Goal: Navigation & Orientation: Find specific page/section

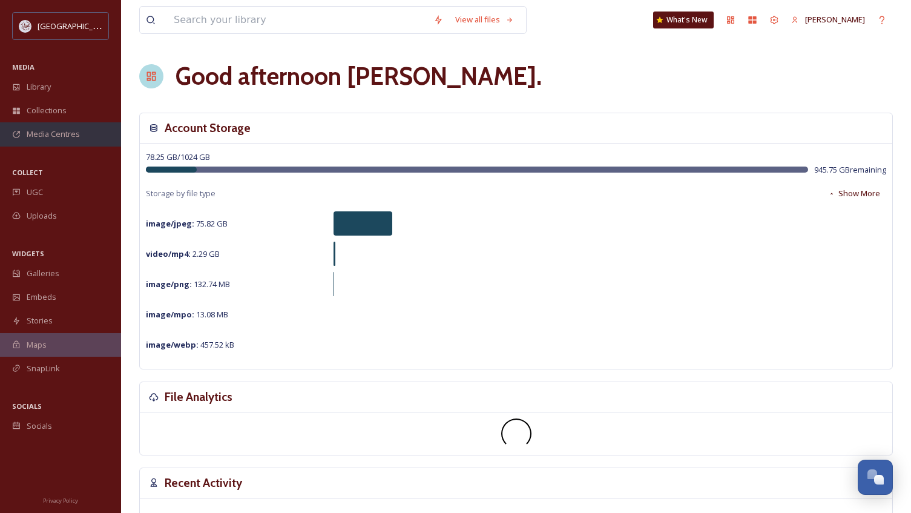
click at [65, 131] on span "Media Centres" at bounding box center [53, 133] width 53 height 11
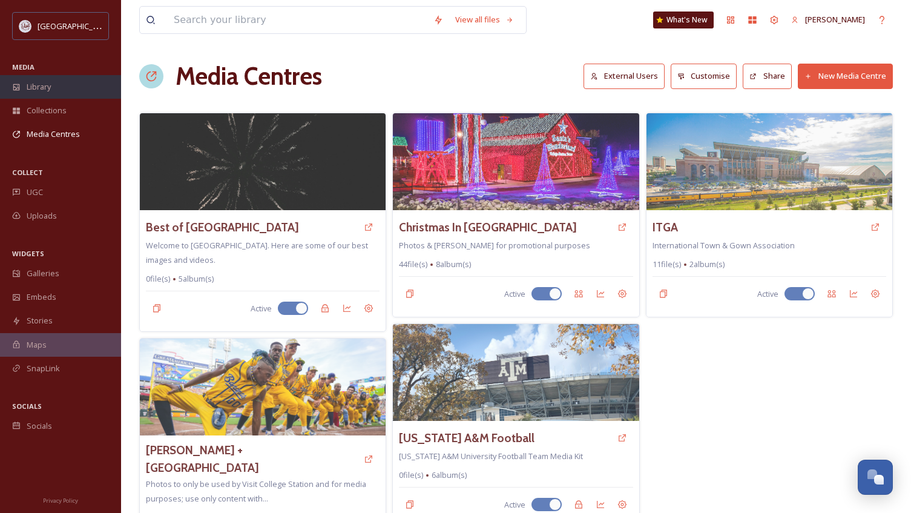
click at [31, 85] on span "Library" at bounding box center [39, 86] width 24 height 11
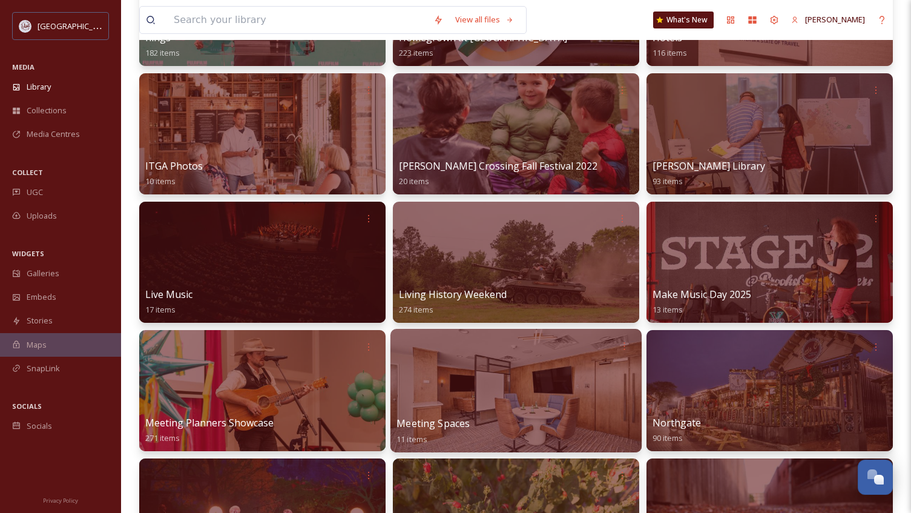
scroll to position [1089, 0]
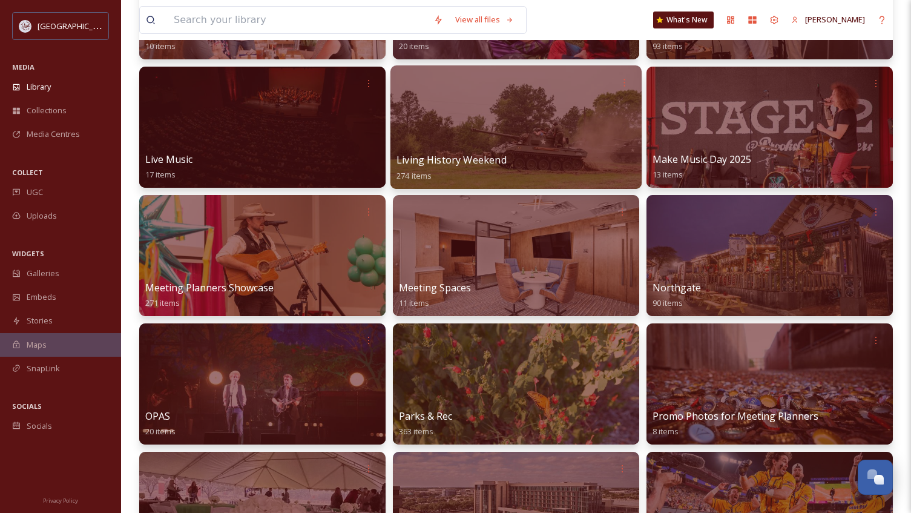
click at [510, 126] on div at bounding box center [515, 126] width 251 height 123
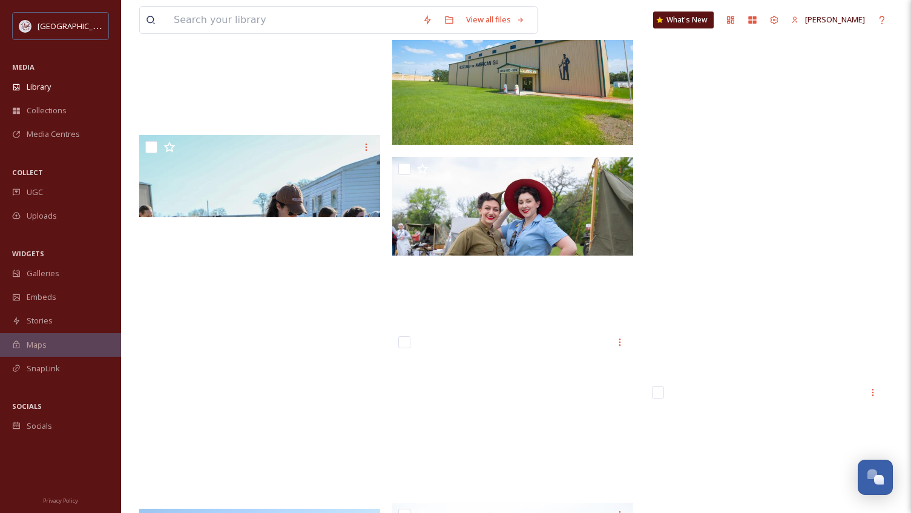
scroll to position [13920, 0]
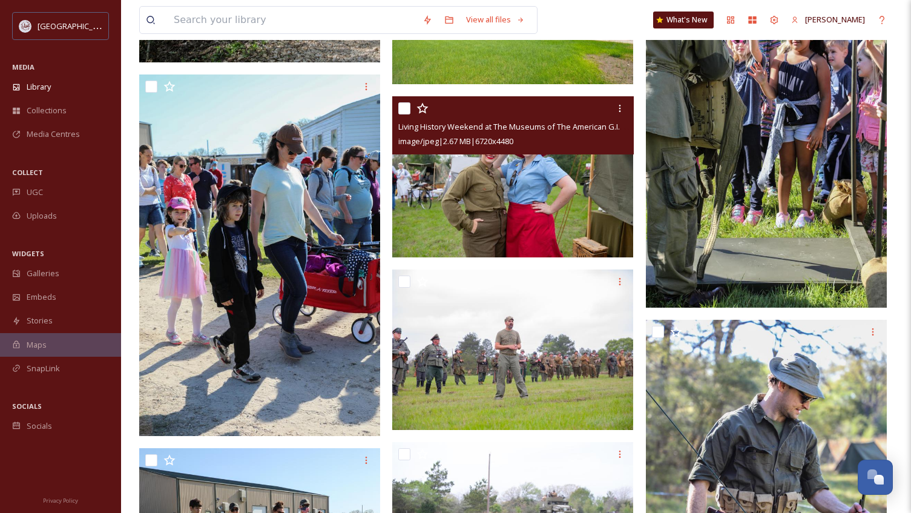
click at [445, 191] on img at bounding box center [512, 176] width 241 height 161
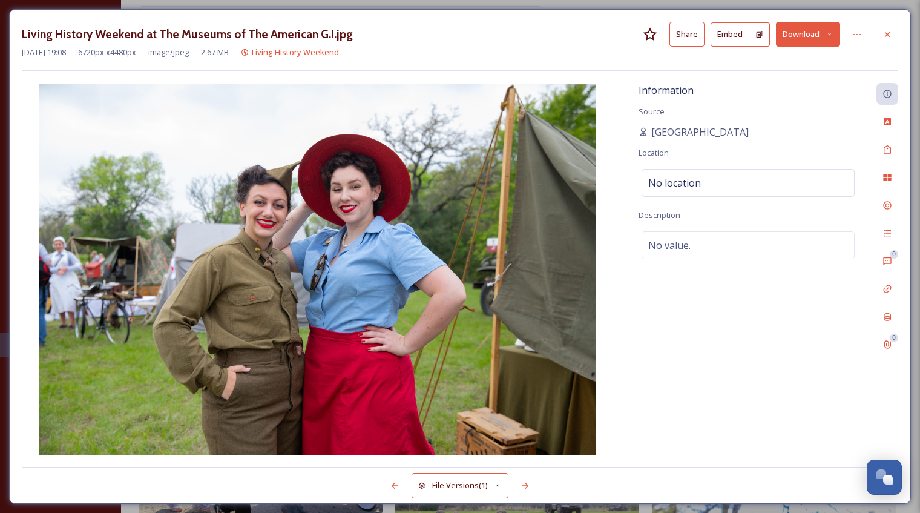
click at [683, 41] on button "Share" at bounding box center [686, 34] width 35 height 25
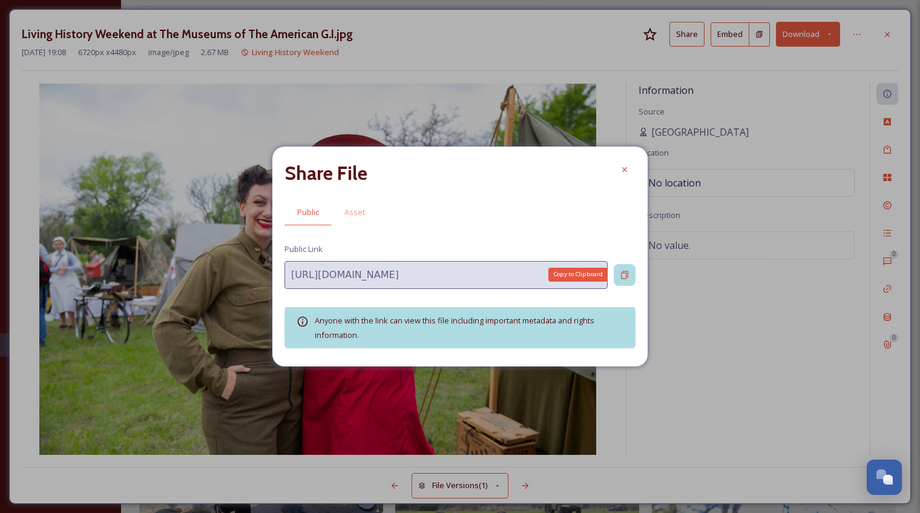
click at [622, 270] on icon at bounding box center [625, 275] width 10 height 10
click at [624, 171] on icon at bounding box center [625, 170] width 10 height 10
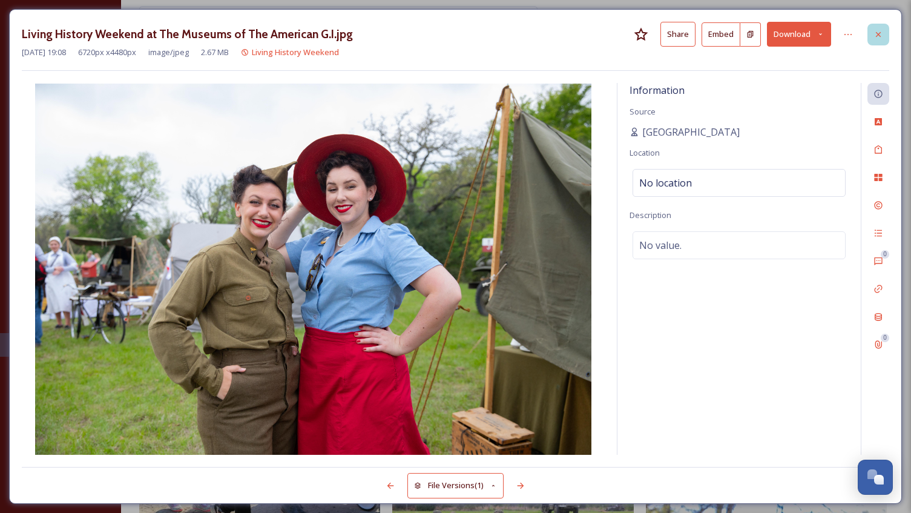
click at [879, 30] on icon at bounding box center [878, 35] width 10 height 10
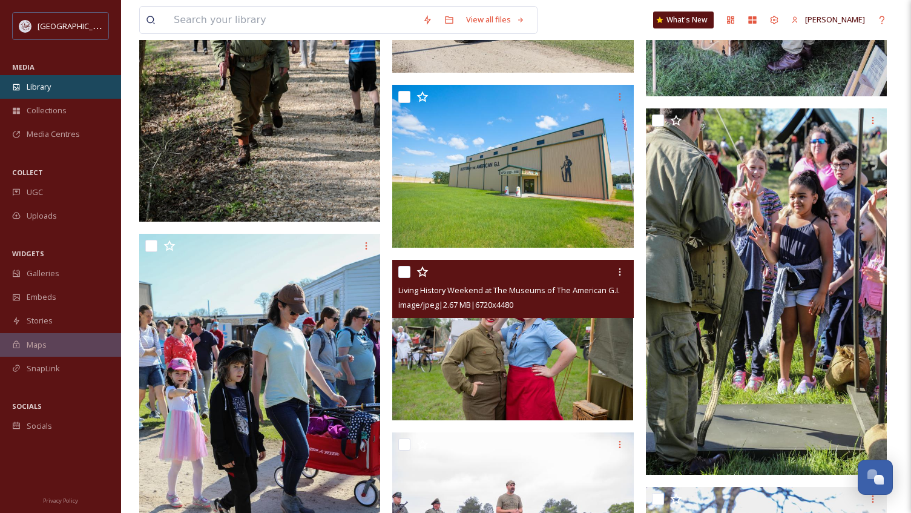
click at [33, 87] on span "Library" at bounding box center [39, 86] width 24 height 11
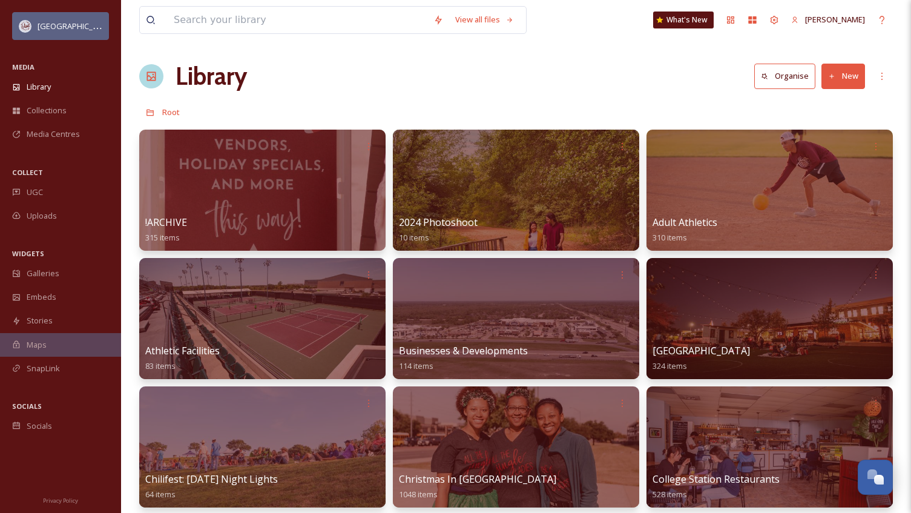
click at [73, 22] on span "[GEOGRAPHIC_DATA]" at bounding box center [76, 25] width 77 height 11
click at [779, 19] on icon at bounding box center [774, 20] width 10 height 10
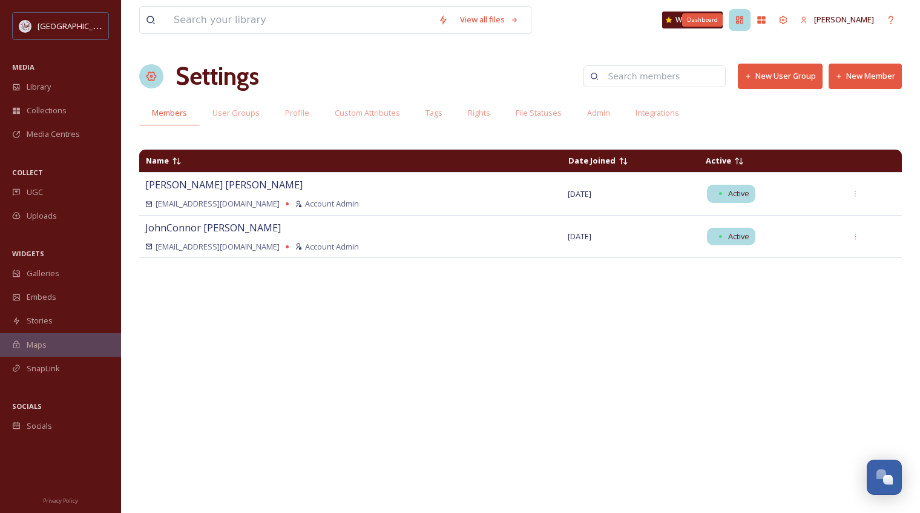
click at [743, 20] on icon at bounding box center [739, 19] width 7 height 7
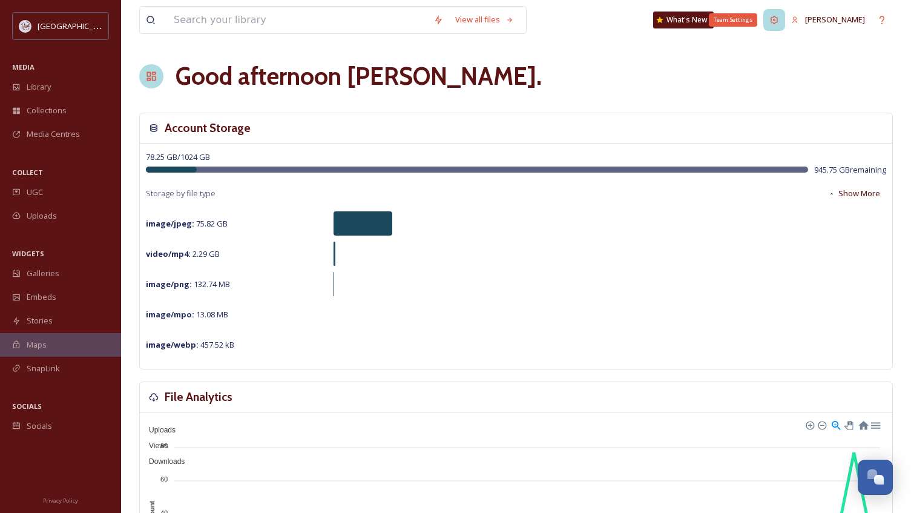
click at [779, 19] on icon at bounding box center [774, 20] width 10 height 10
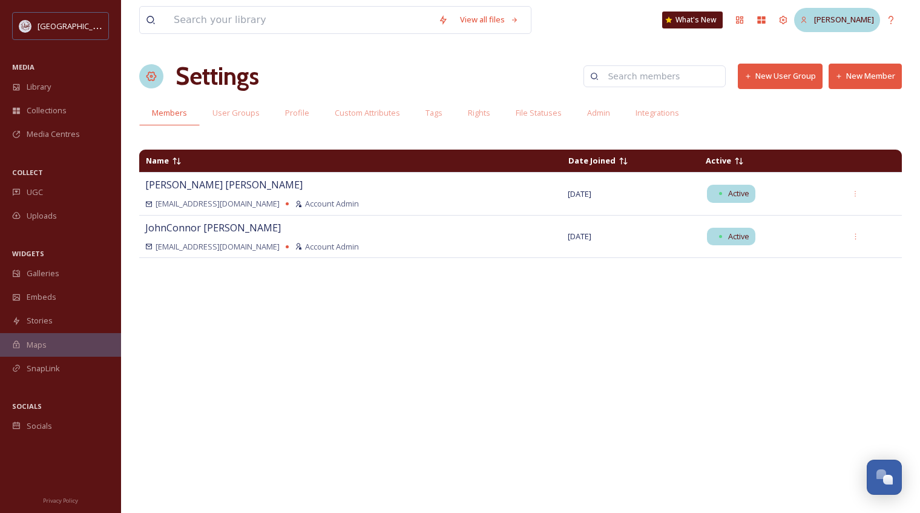
click at [847, 20] on span "[PERSON_NAME]" at bounding box center [844, 19] width 60 height 11
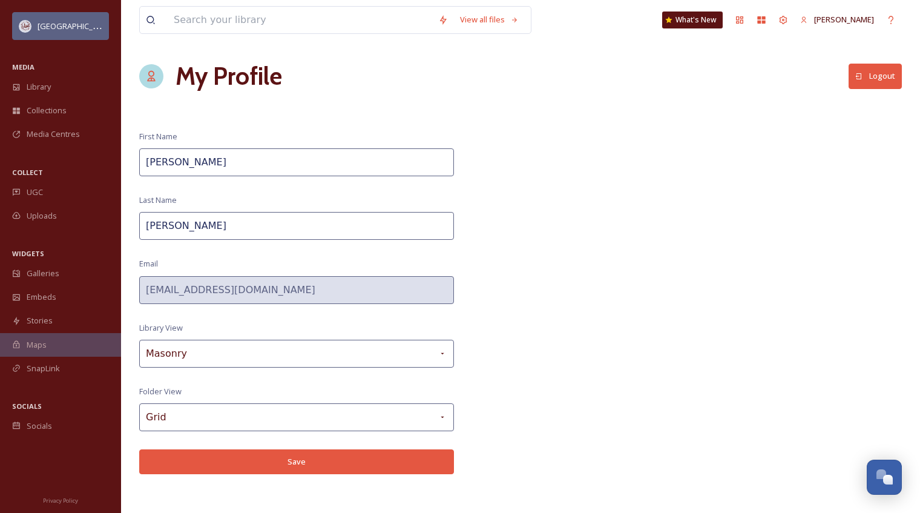
click at [60, 27] on span "[GEOGRAPHIC_DATA]" at bounding box center [76, 25] width 77 height 11
click at [788, 19] on icon at bounding box center [783, 20] width 10 height 10
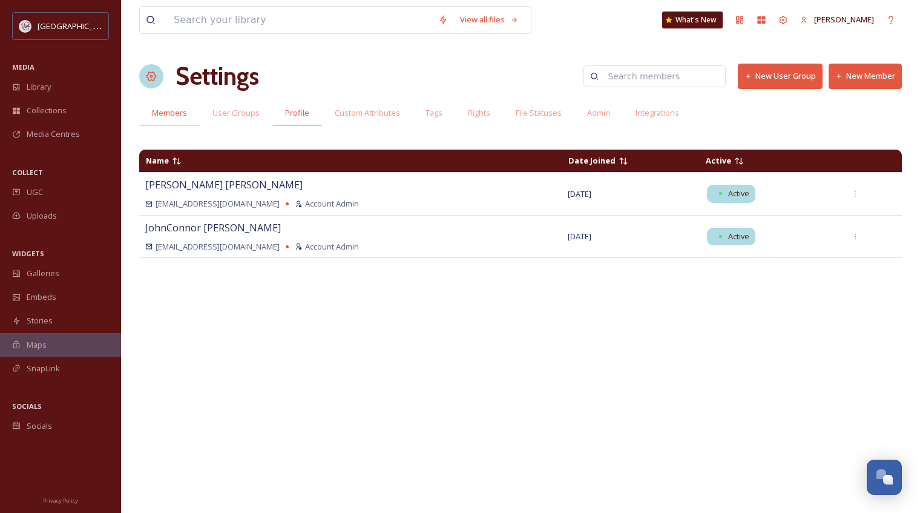
click at [293, 113] on span "Profile" at bounding box center [297, 112] width 24 height 11
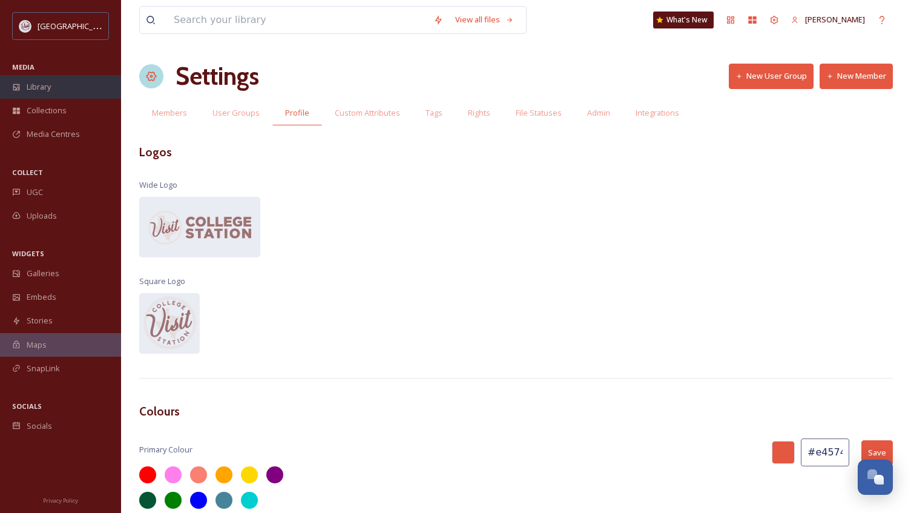
click at [47, 87] on span "Library" at bounding box center [39, 86] width 24 height 11
